Goal: Information Seeking & Learning: Learn about a topic

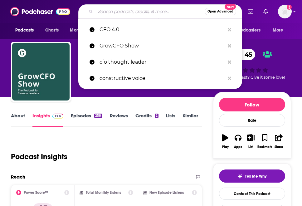
click at [155, 14] on input "Search podcasts, credits, & more..." at bounding box center [150, 12] width 109 height 10
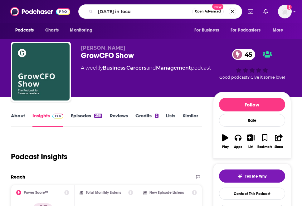
type input "[DATE] in focus"
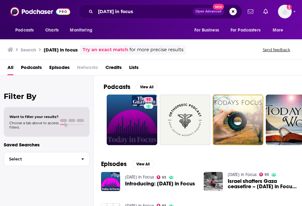
click at [133, 121] on link "93" at bounding box center [132, 120] width 51 height 51
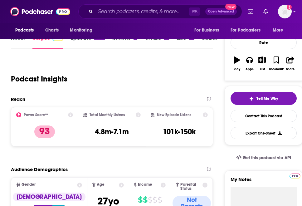
scroll to position [58, 0]
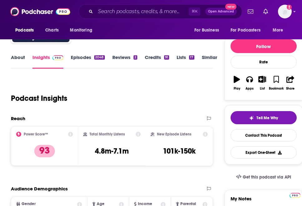
click at [17, 54] on div "About Insights Episodes 2048 Reviews 2 Credits 91 Lists 17 Similar" at bounding box center [112, 60] width 202 height 15
click at [18, 56] on link "About" at bounding box center [18, 61] width 14 height 14
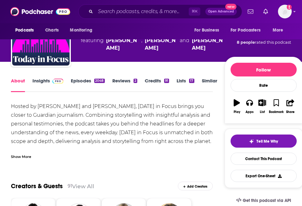
scroll to position [36, 0]
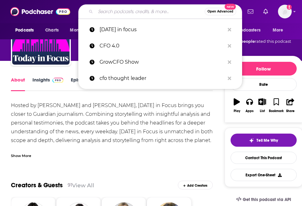
click at [106, 8] on input "Search podcasts, credits, & more..." at bounding box center [150, 12] width 109 height 10
paste input "Wake Up to Money"
type input "Wake Up to Money"
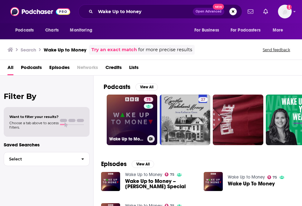
click at [132, 115] on link "75 Wake Up to Money" at bounding box center [132, 120] width 51 height 51
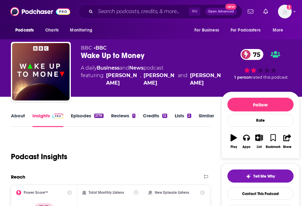
click at [16, 116] on link "About" at bounding box center [18, 120] width 14 height 14
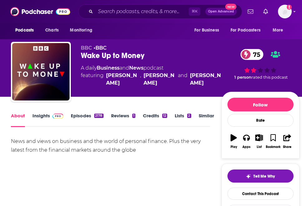
click at [41, 141] on div "News and views on business and the world of personal finance. Plus the very lat…" at bounding box center [110, 145] width 199 height 17
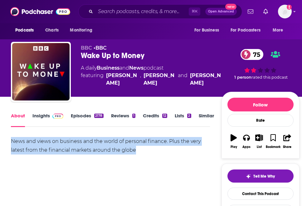
click at [41, 141] on div "News and views on business and the world of personal finance. Plus the very lat…" at bounding box center [110, 145] width 199 height 17
copy div "News and views on business and the world of personal finance. Plus the very lat…"
